Goal: Find specific page/section: Find specific page/section

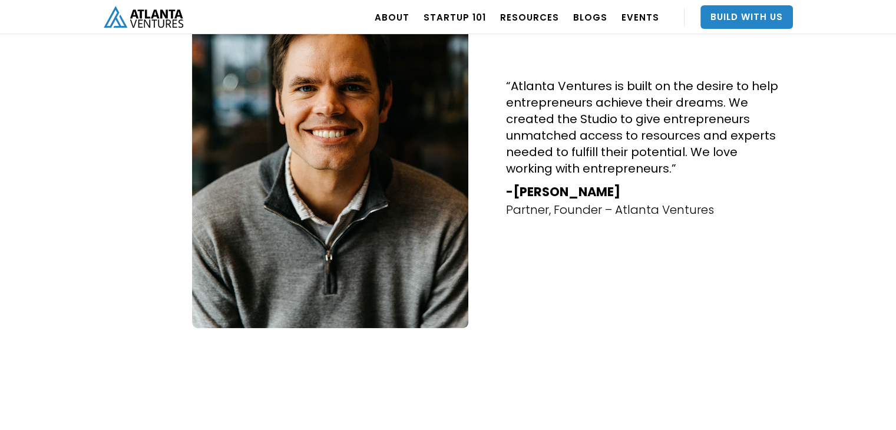
scroll to position [707, 0]
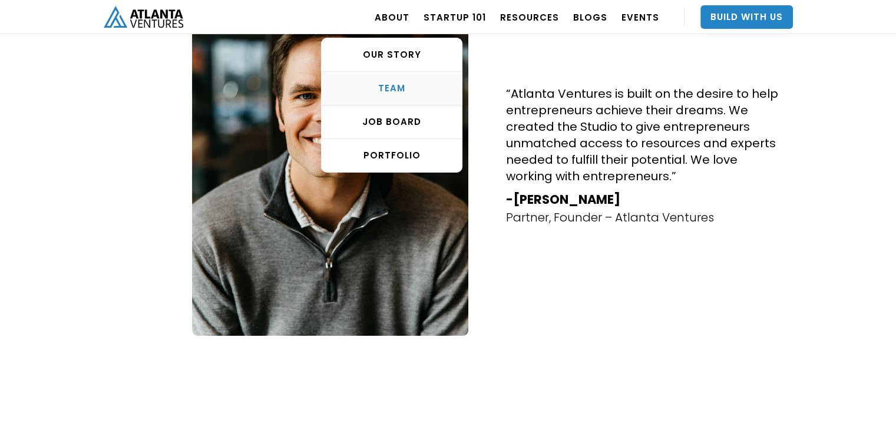
click at [393, 85] on div "TEAM" at bounding box center [392, 88] width 140 height 12
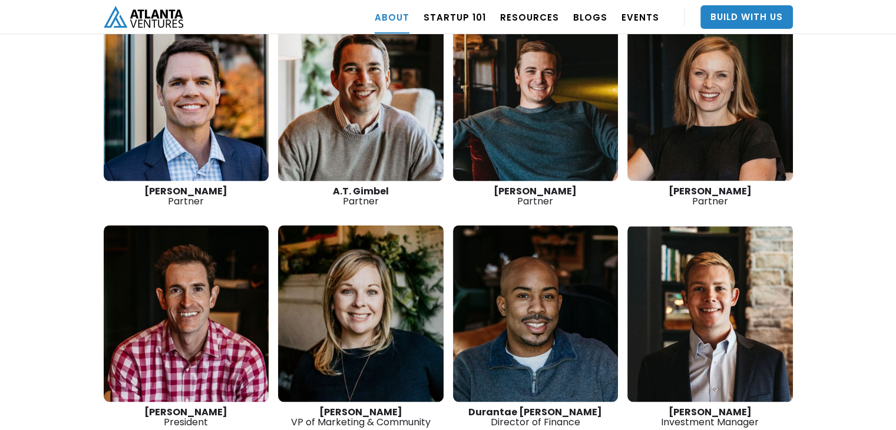
scroll to position [1777, 0]
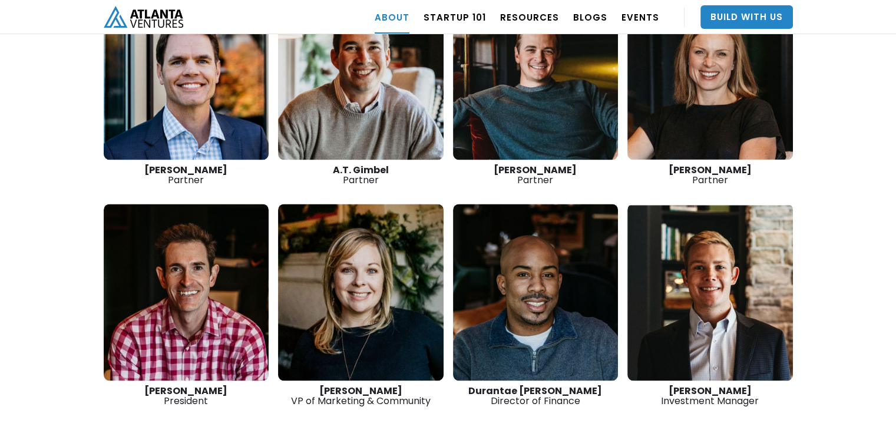
click at [193, 290] on link at bounding box center [187, 292] width 166 height 177
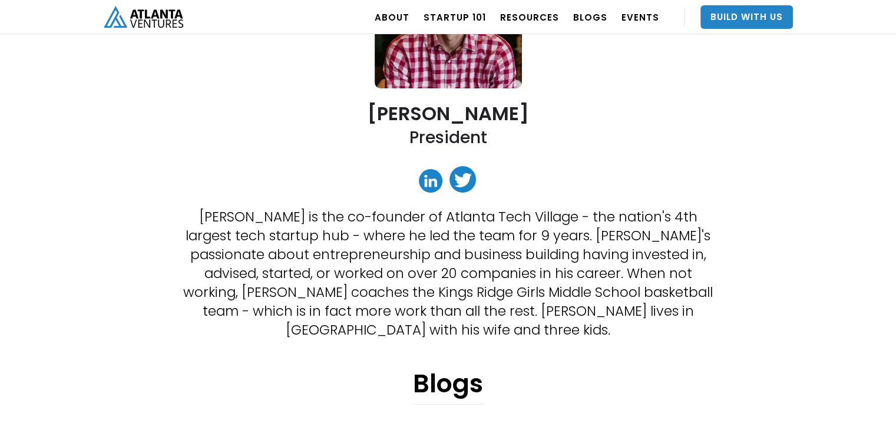
scroll to position [177, 0]
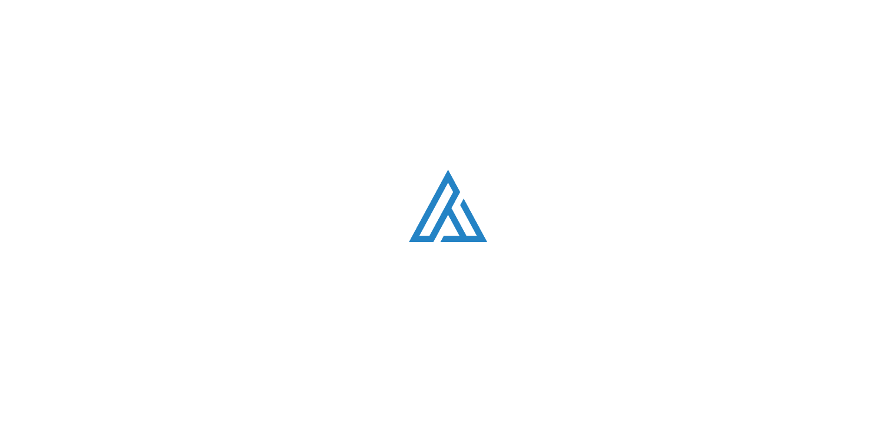
scroll to position [1777, 0]
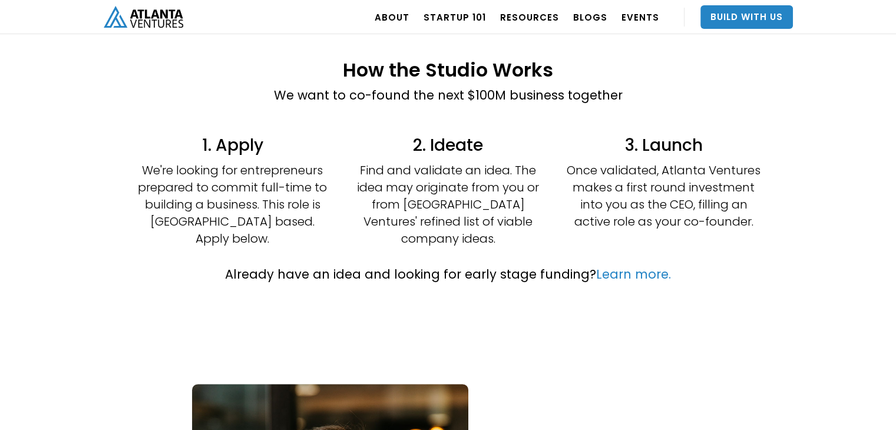
scroll to position [177, 0]
